Goal: Task Accomplishment & Management: Manage account settings

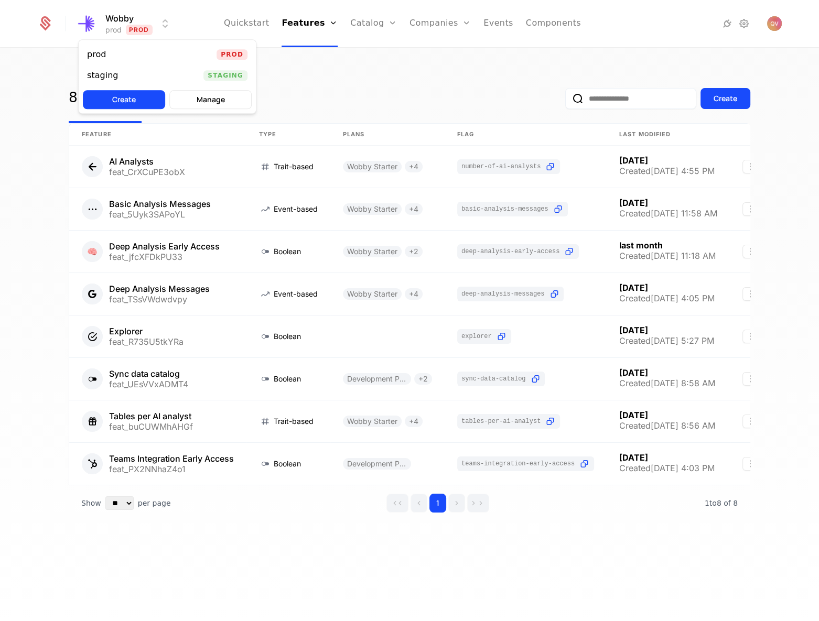
click at [158, 26] on html "Wobby prod Prod Quickstart Features Features Flags Catalog Plans Add Ons Credit…" at bounding box center [409, 310] width 819 height 621
click at [136, 70] on div "staging Staging" at bounding box center [167, 75] width 177 height 21
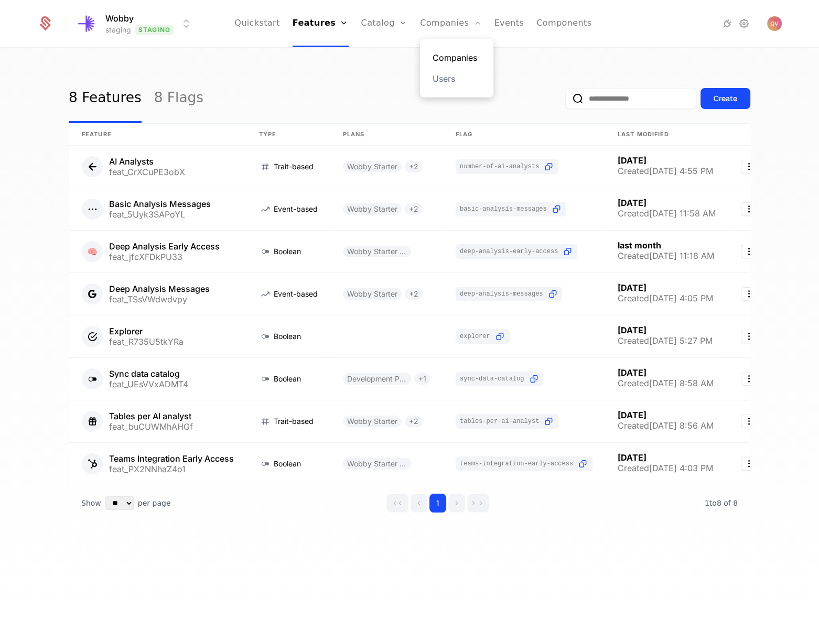
click at [443, 57] on link "Companies" at bounding box center [457, 57] width 48 height 13
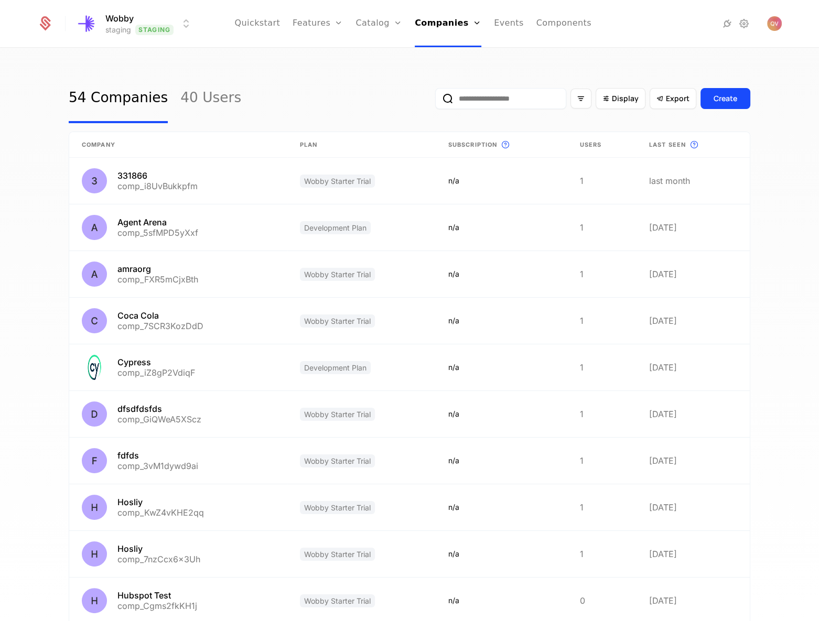
click at [528, 99] on input "email" at bounding box center [500, 98] width 131 height 21
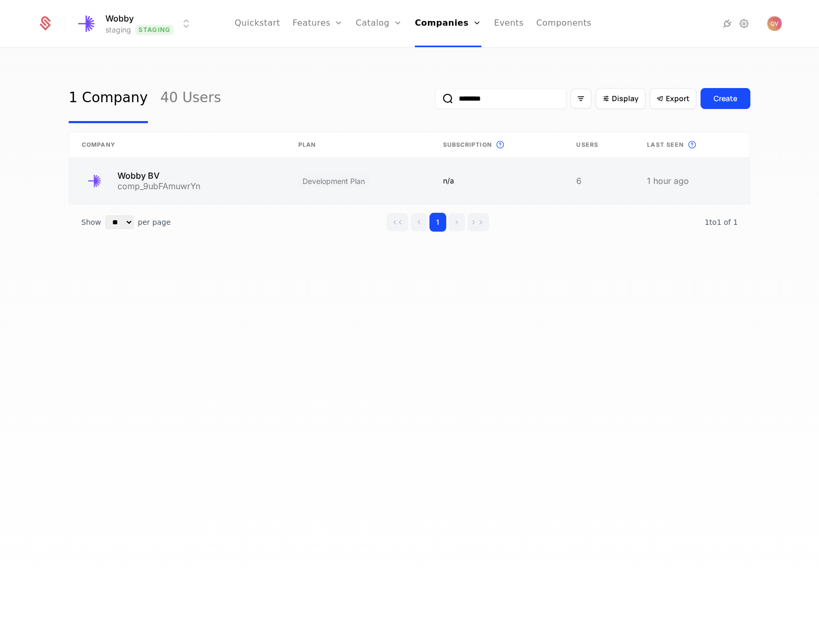
type input "********"
click at [235, 192] on link at bounding box center [177, 181] width 217 height 46
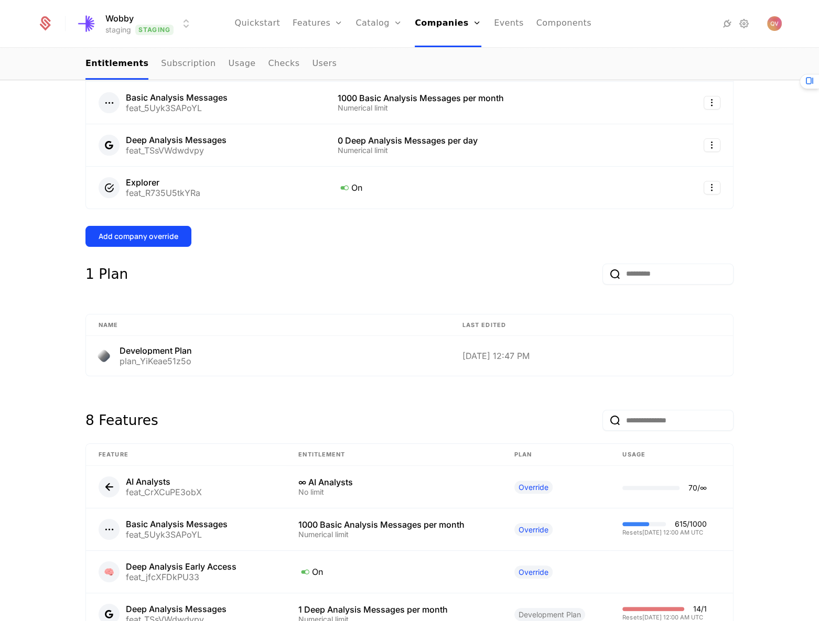
scroll to position [477, 0]
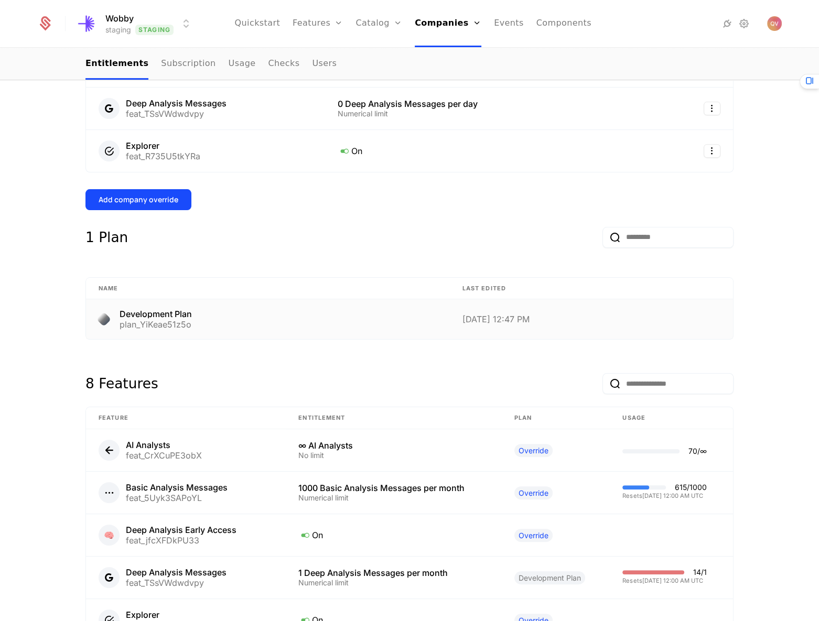
click at [343, 331] on td "Development Plan plan_YiKeae51z5o" at bounding box center [268, 319] width 364 height 40
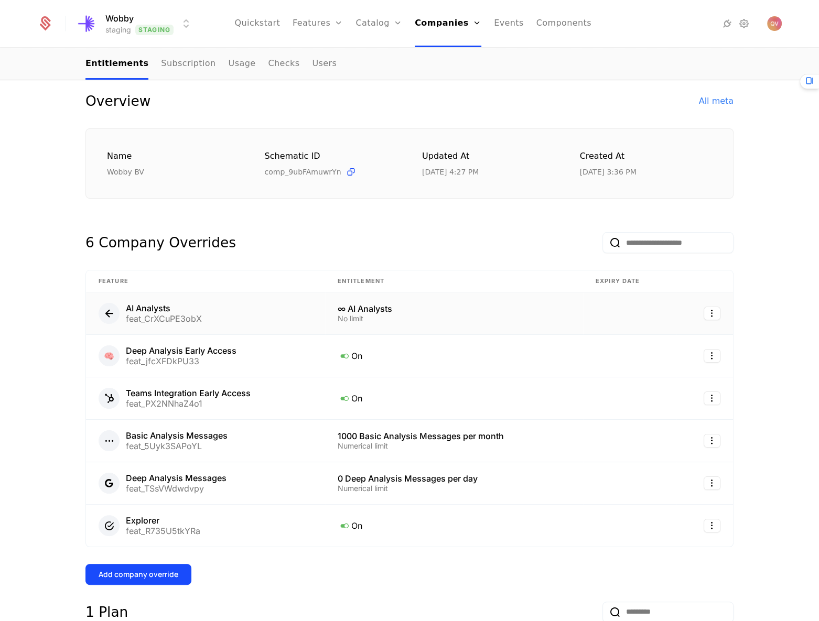
scroll to position [238, 0]
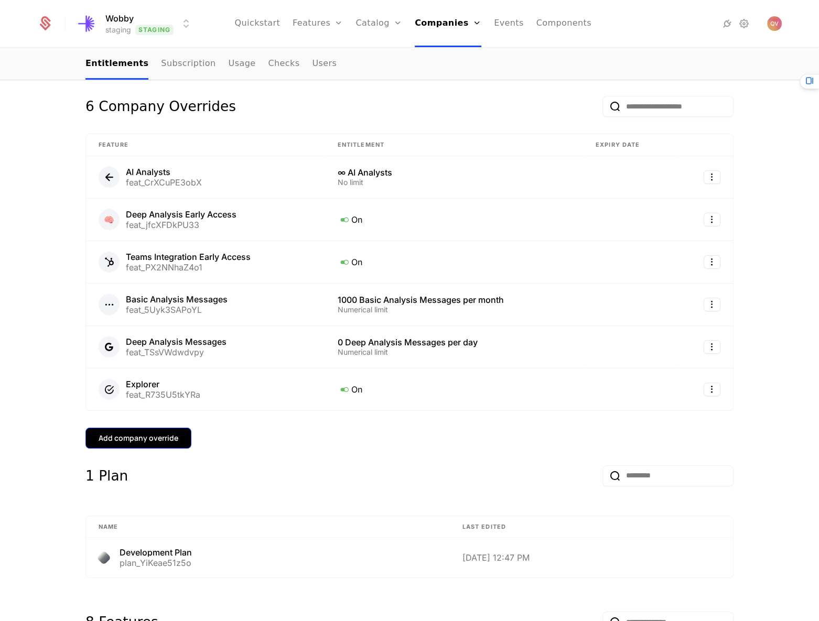
click at [145, 444] on button "Add company override" at bounding box center [138, 438] width 106 height 21
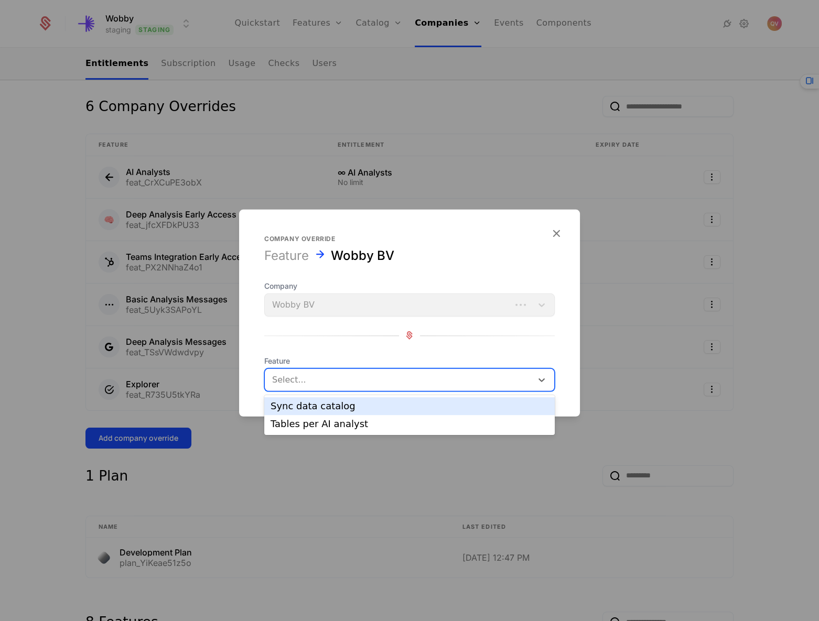
click at [313, 380] on div at bounding box center [398, 379] width 253 height 15
click at [204, 347] on div at bounding box center [409, 310] width 819 height 621
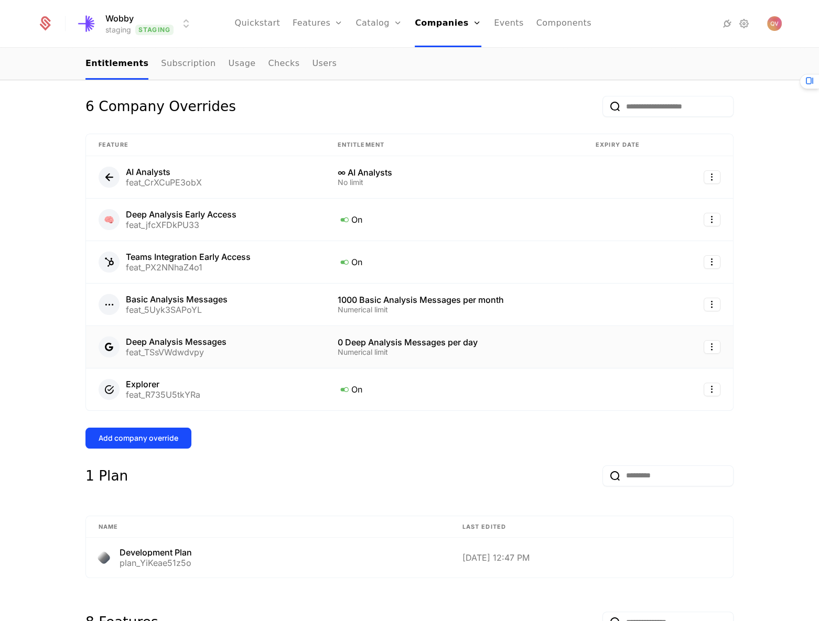
click at [718, 336] on td at bounding box center [704, 347] width 57 height 42
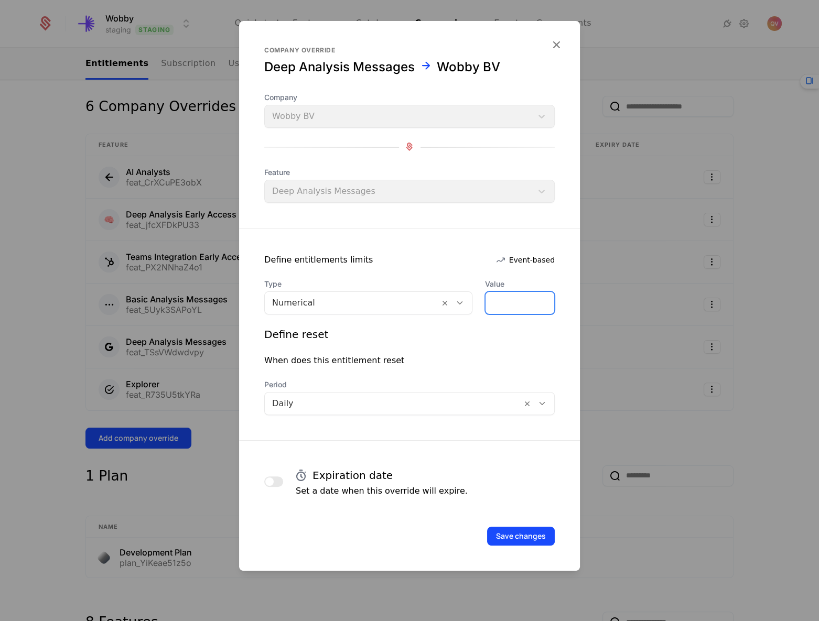
drag, startPoint x: 508, startPoint y: 307, endPoint x: 456, endPoint y: 305, distance: 52.5
click at [458, 305] on div "Type Numerical Value *" at bounding box center [409, 297] width 290 height 36
type input "***"
click at [518, 523] on div "Save changes" at bounding box center [409, 522] width 341 height 48
click at [519, 530] on button "Save changes" at bounding box center [521, 536] width 68 height 19
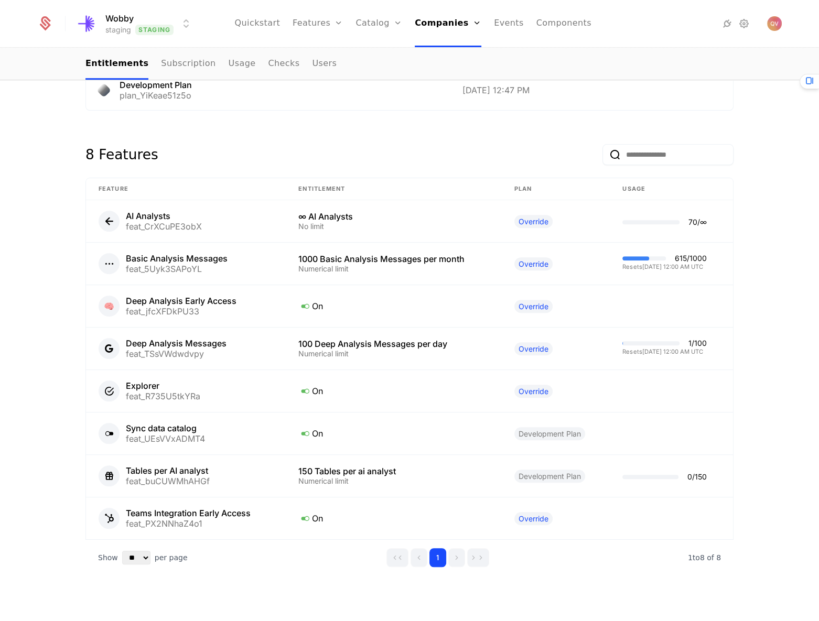
scroll to position [716, 0]
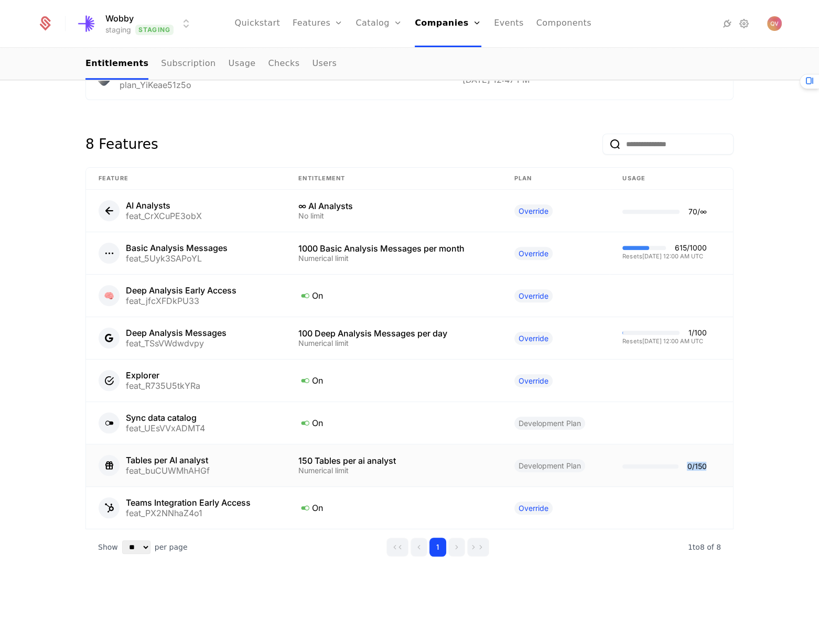
drag, startPoint x: 676, startPoint y: 467, endPoint x: 695, endPoint y: 466, distance: 18.4
click at [695, 466] on div "0 / 150" at bounding box center [696, 466] width 19 height 7
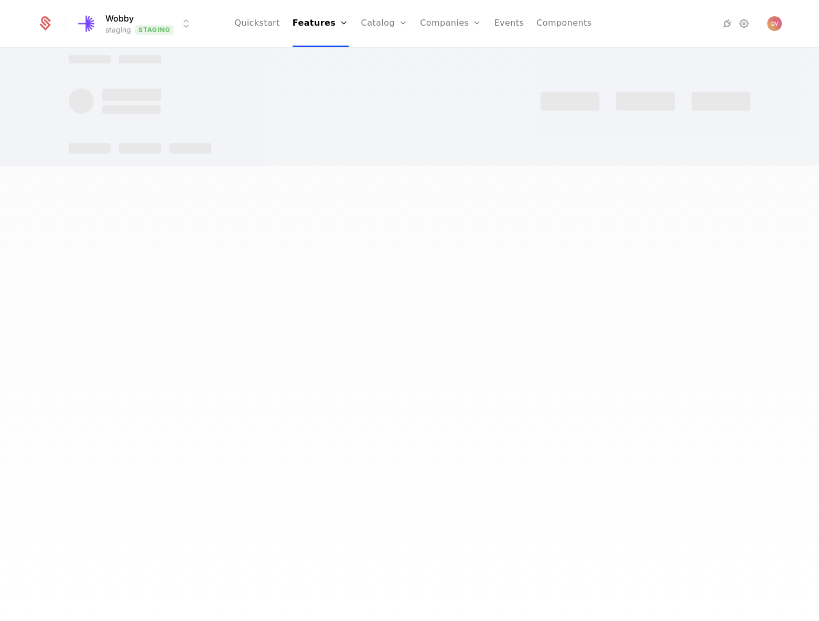
click at [695, 466] on div at bounding box center [409, 310] width 819 height 621
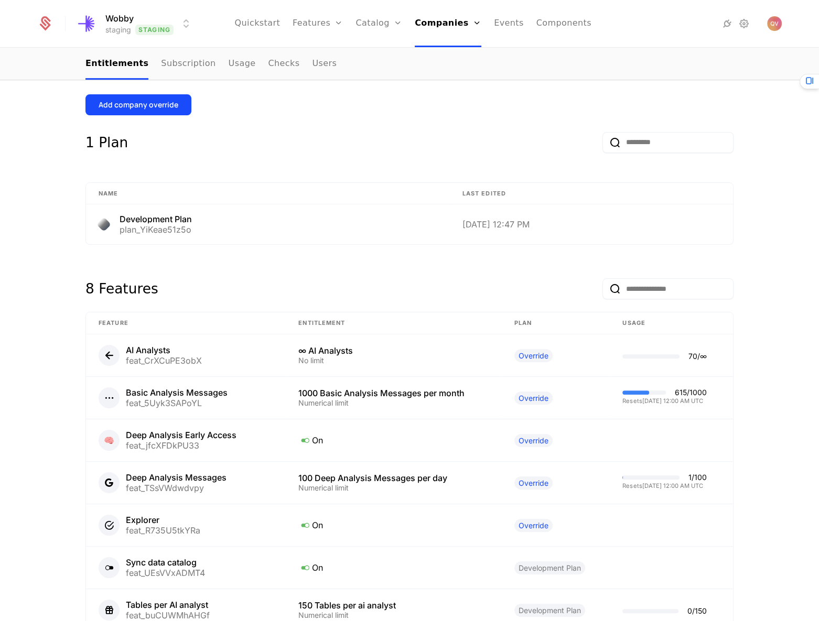
scroll to position [716, 0]
